Goal: Task Accomplishment & Management: Use online tool/utility

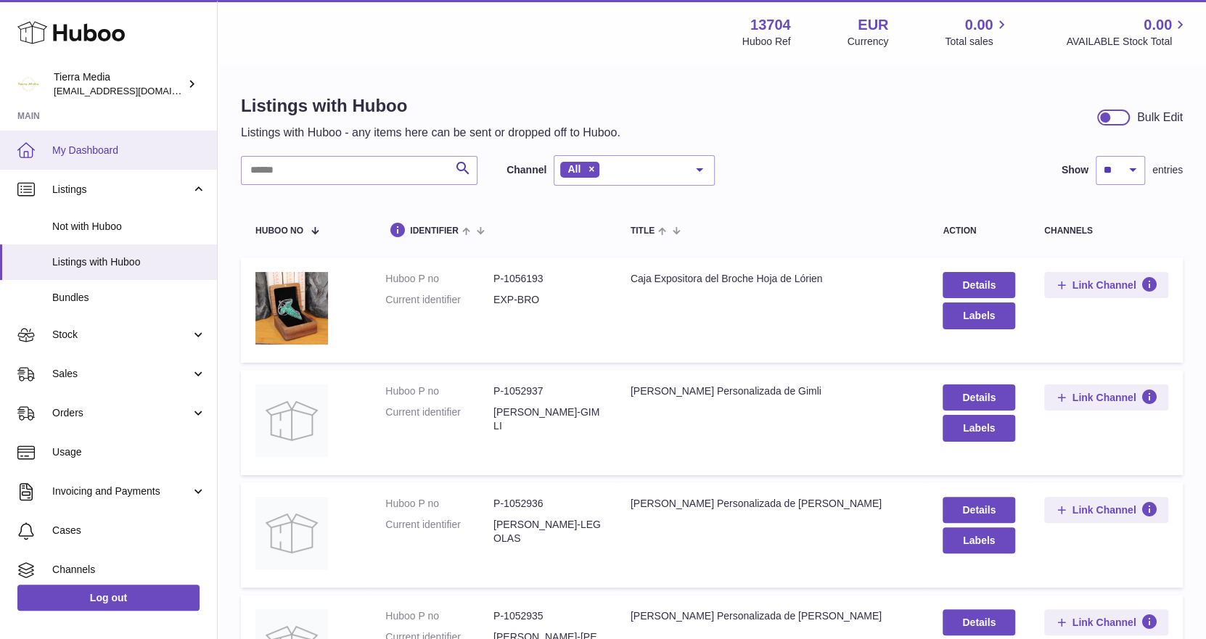
click at [129, 141] on link "My Dashboard" at bounding box center [108, 150] width 217 height 39
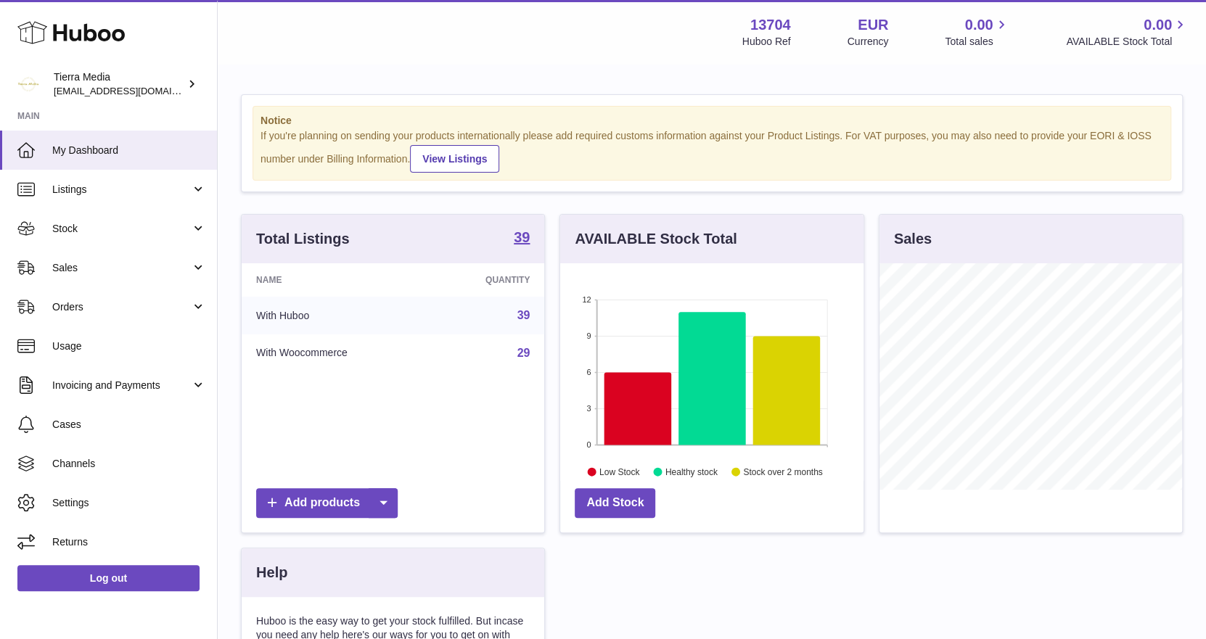
scroll to position [226, 303]
click at [92, 261] on span "Sales" at bounding box center [121, 268] width 139 height 14
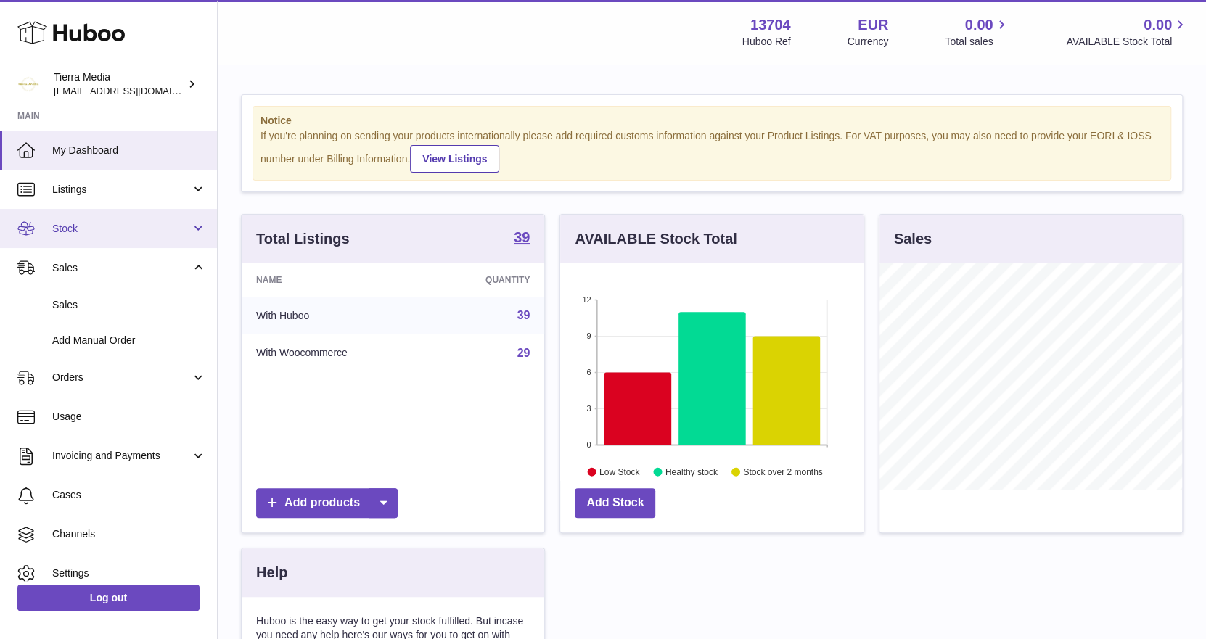
click at [91, 237] on link "Stock" at bounding box center [108, 228] width 217 height 39
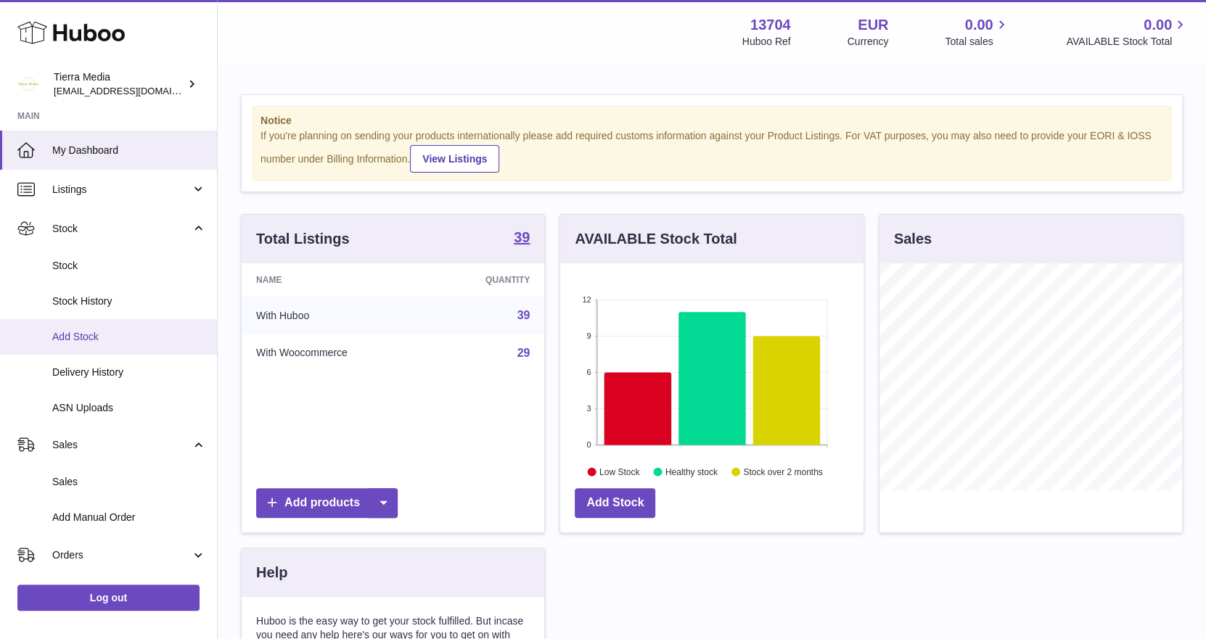
click at [97, 334] on span "Add Stock" at bounding box center [129, 337] width 154 height 14
